Goal: Task Accomplishment & Management: Complete application form

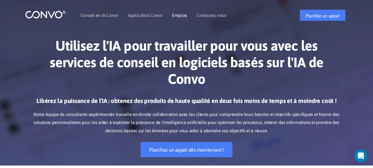
click at [179, 17] on font "Emplois" at bounding box center [179, 15] width 15 height 5
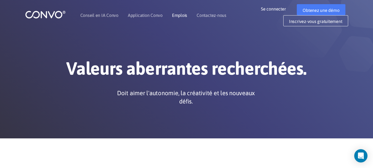
click at [177, 12] on li "Emplois" at bounding box center [179, 15] width 15 height 24
click at [181, 16] on font "Emplois" at bounding box center [179, 15] width 15 height 5
click at [182, 15] on font "Emplois" at bounding box center [179, 15] width 15 height 5
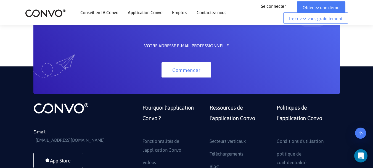
scroll to position [396, 0]
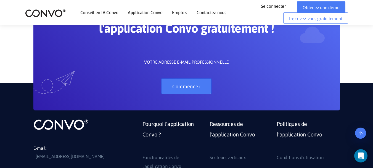
click at [181, 86] on font "Commencer" at bounding box center [186, 86] width 28 height 6
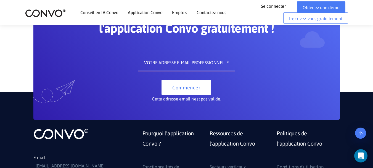
click at [202, 63] on input "text" at bounding box center [186, 62] width 96 height 17
click at [312, 68] on div "Le moyen le plus simple et le plus rapide de communiquer avec votre équipe. Ess…" at bounding box center [187, 47] width 262 height 111
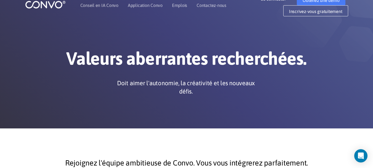
scroll to position [0, 0]
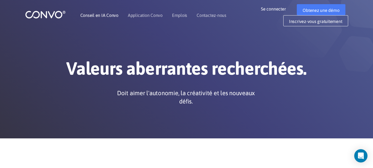
click at [86, 15] on font "Conseil en IA Convo" at bounding box center [99, 15] width 38 height 5
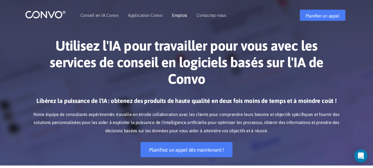
click at [185, 15] on font "Emplois" at bounding box center [179, 15] width 15 height 5
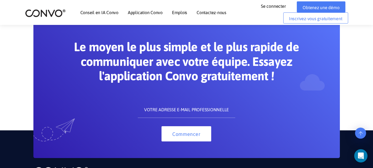
scroll to position [348, 0]
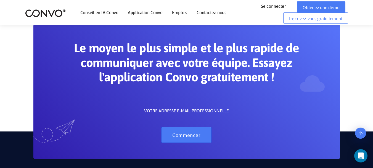
click at [188, 139] on button "Commencer" at bounding box center [187, 134] width 50 height 15
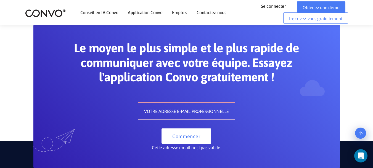
click at [191, 114] on input "text" at bounding box center [186, 111] width 96 height 17
click at [154, 162] on div "Le moyen le plus simple et le plus rapide de communiquer avec votre équipe. Ess…" at bounding box center [186, 96] width 307 height 144
click at [212, 13] on font "Contactez-nous" at bounding box center [212, 12] width 30 height 5
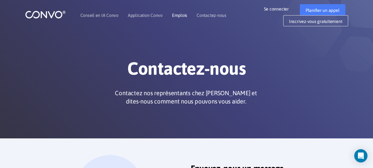
click at [180, 16] on font "Emplois" at bounding box center [179, 15] width 15 height 5
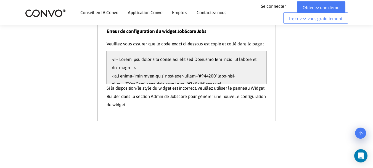
drag, startPoint x: 152, startPoint y: 75, endPoint x: 98, endPoint y: 47, distance: 61.4
click at [96, 46] on div "Rejoignez l'équipe ambitieuse de Convo. Vous vous intégrerez parfaitement. Erre…" at bounding box center [186, 50] width 307 height 141
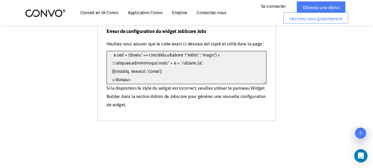
scroll to position [198, 0]
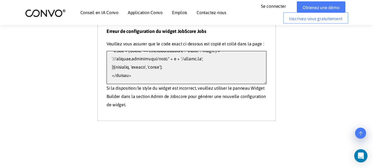
click at [205, 77] on textarea at bounding box center [187, 67] width 160 height 33
click at [161, 70] on textarea at bounding box center [187, 67] width 160 height 33
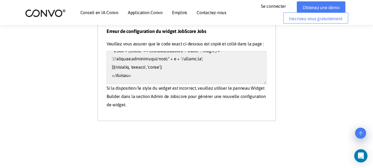
click at [182, 10] on font "Emplois" at bounding box center [179, 12] width 15 height 5
